Goal: Information Seeking & Learning: Learn about a topic

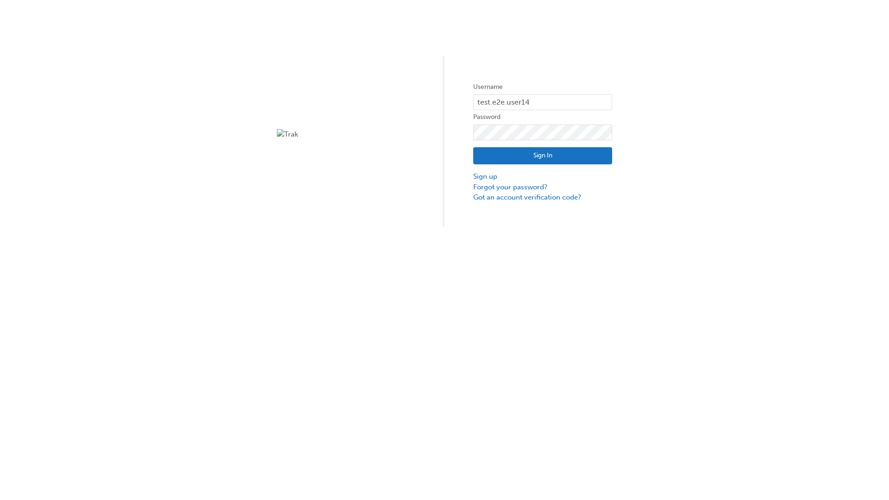
type input "test.e2e.user14"
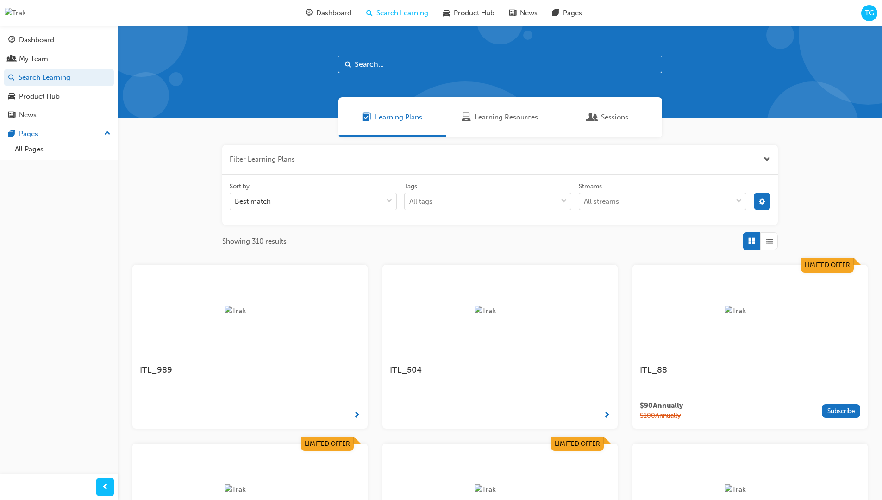
scroll to position [167, 0]
